Goal: Task Accomplishment & Management: Use online tool/utility

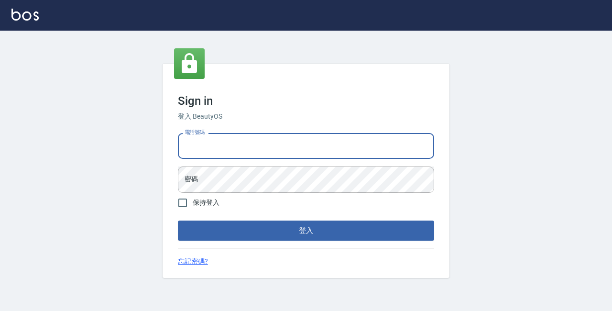
click at [226, 147] on input "電話號碼" at bounding box center [306, 146] width 256 height 26
type input "89729295"
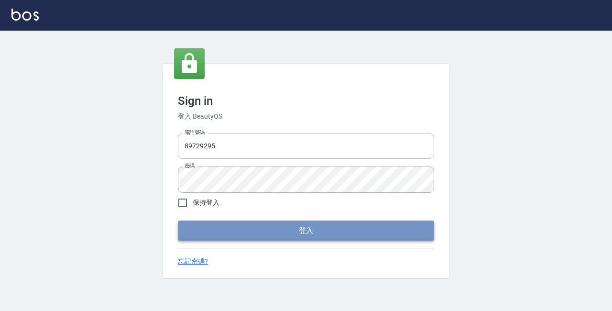
click at [265, 236] on button "登入" at bounding box center [306, 230] width 256 height 20
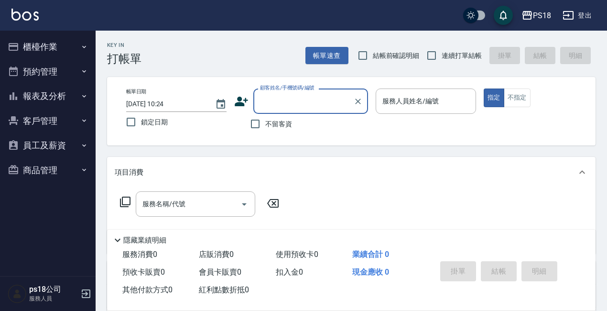
click at [47, 44] on button "櫃檯作業" at bounding box center [48, 46] width 88 height 25
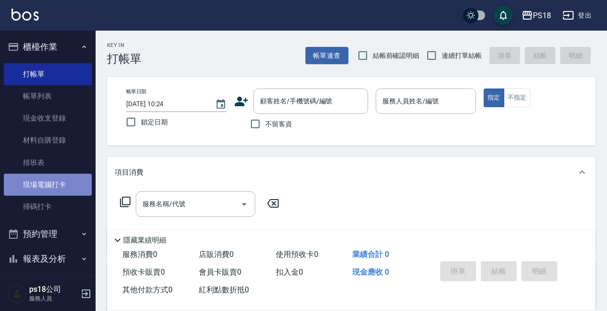
click at [66, 185] on link "現場電腦打卡" at bounding box center [48, 184] width 88 height 22
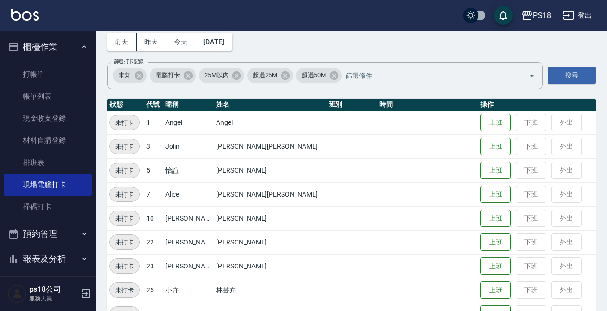
scroll to position [96, 0]
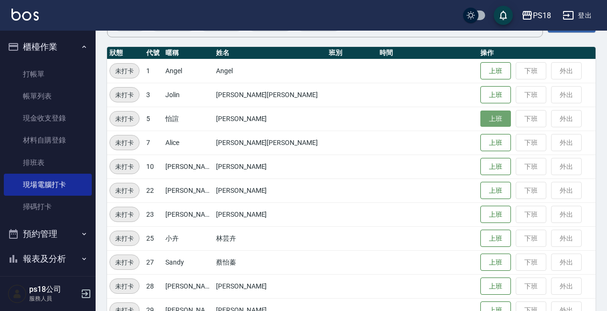
click at [480, 124] on button "上班" at bounding box center [495, 118] width 31 height 17
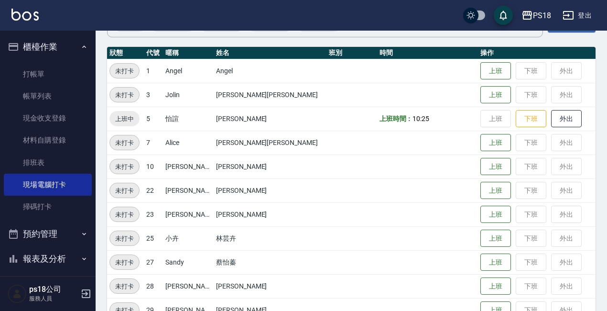
scroll to position [214, 0]
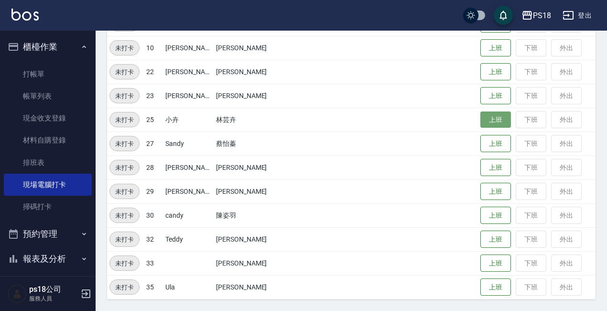
click at [480, 118] on button "上班" at bounding box center [495, 119] width 31 height 17
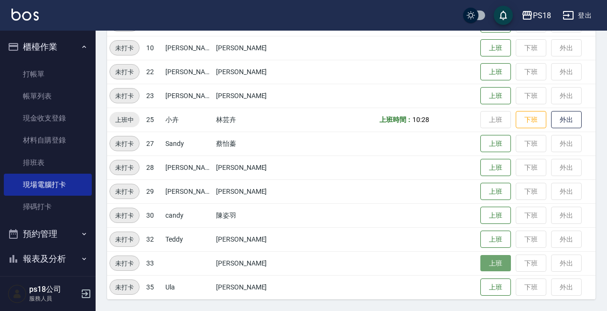
click at [480, 265] on button "上班" at bounding box center [495, 263] width 31 height 17
